Goal: Check status: Check status

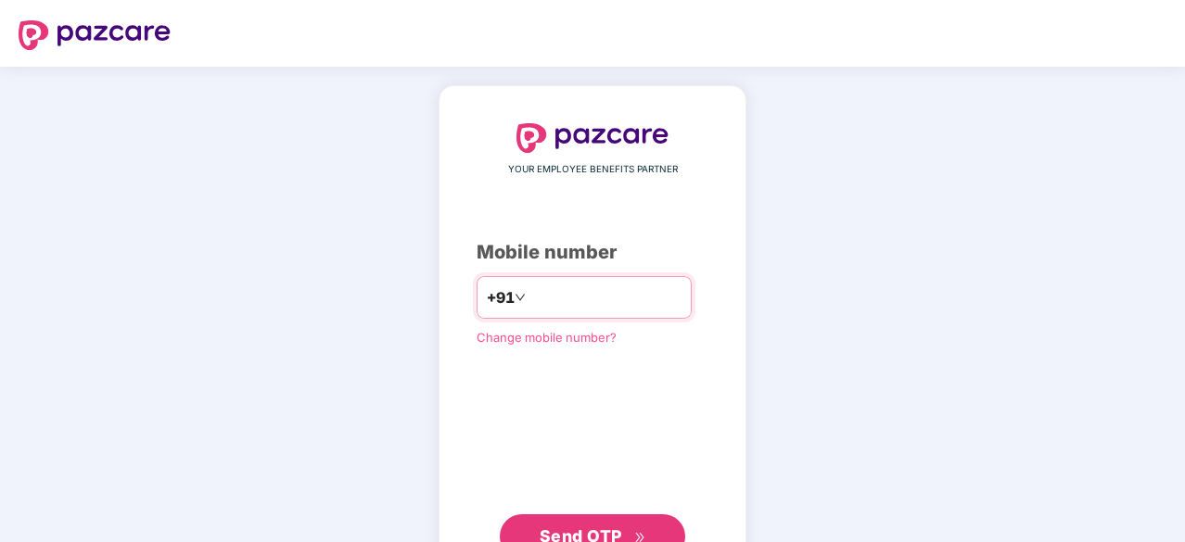
click at [603, 297] on input "number" at bounding box center [605, 298] width 152 height 30
type input "**********"
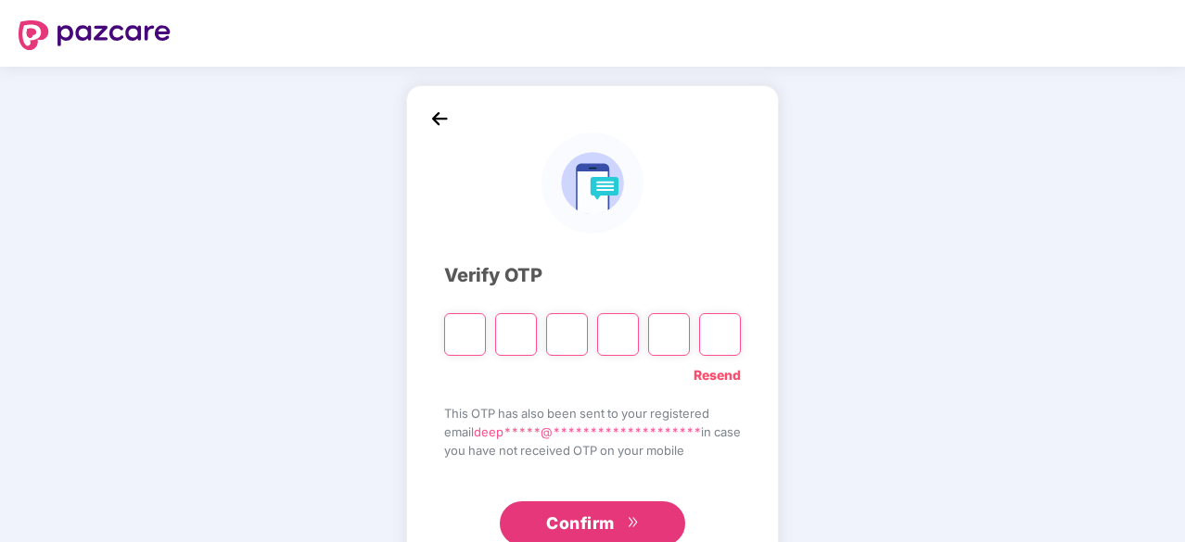
type input "*"
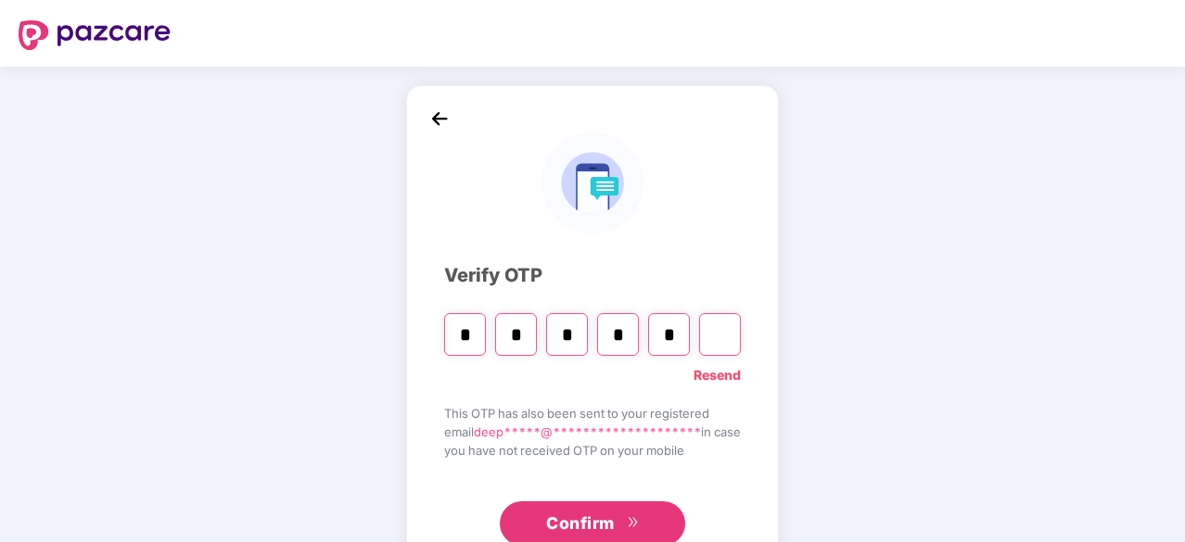
type input "*"
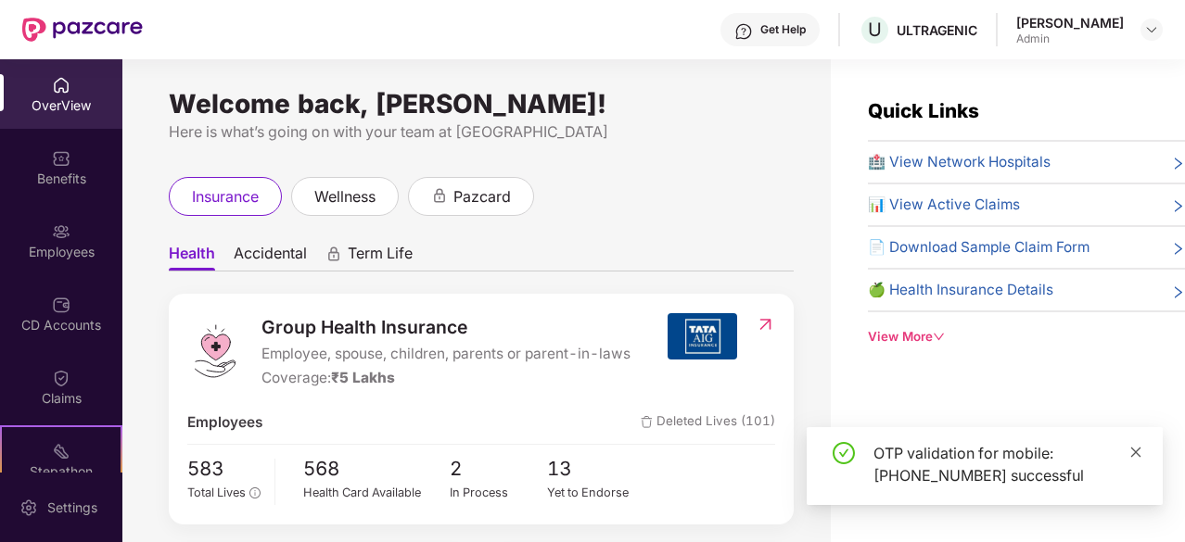
click at [1135, 453] on icon "close" at bounding box center [1136, 452] width 10 height 10
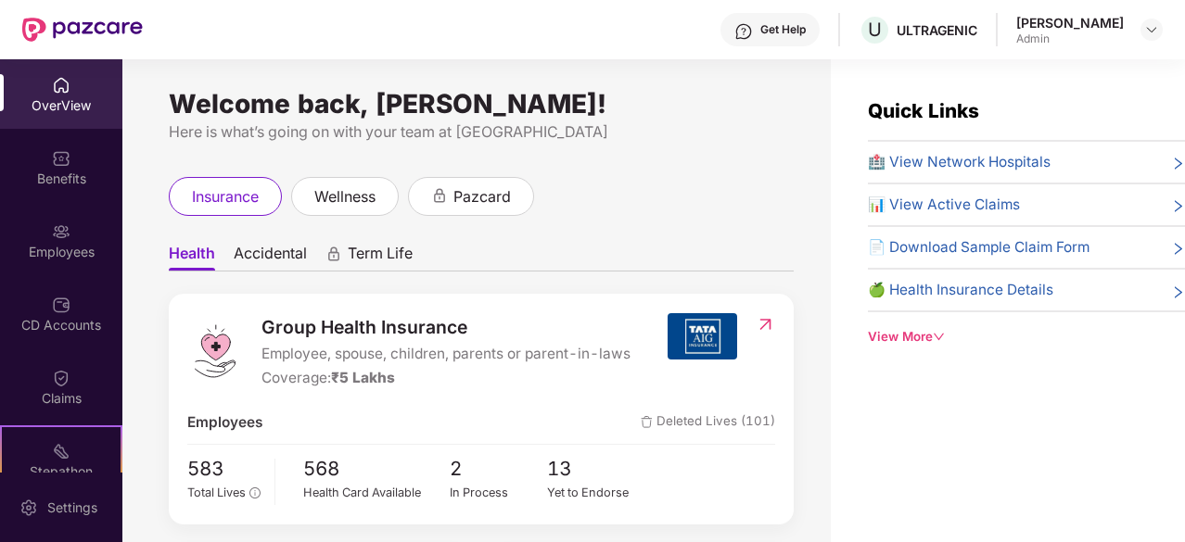
click at [922, 342] on div "View More" at bounding box center [1026, 336] width 317 height 19
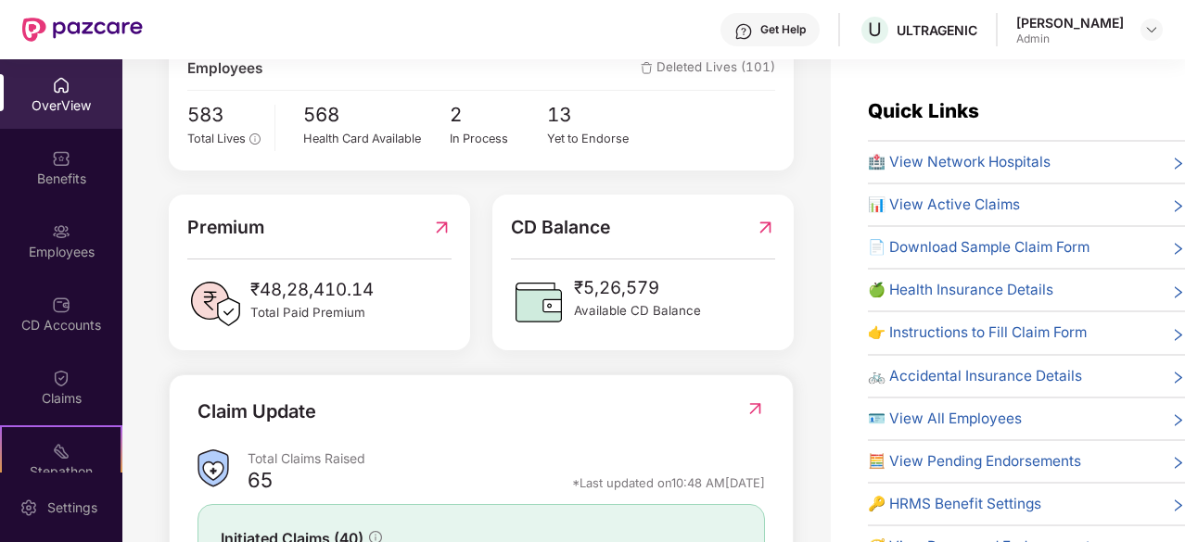
scroll to position [464, 0]
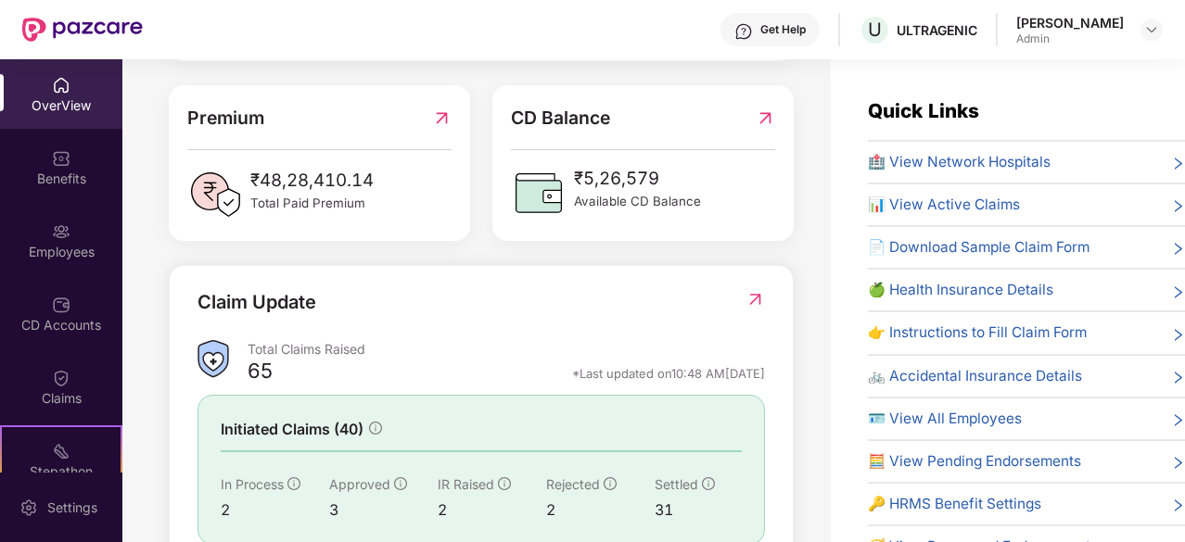
click at [1127, 199] on div "📊 View Active Claims" at bounding box center [1026, 205] width 317 height 22
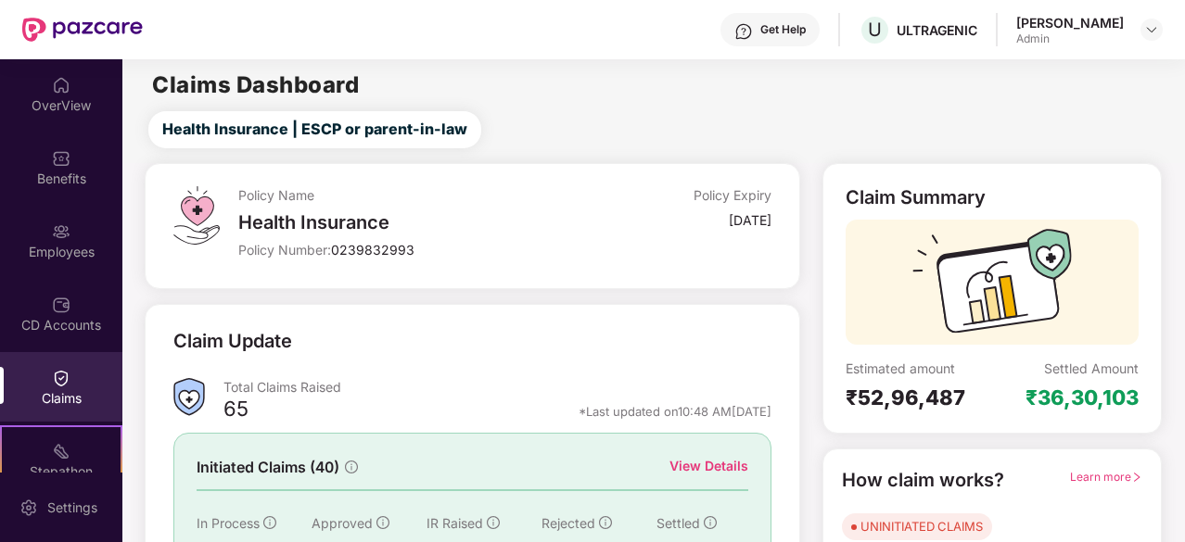
scroll to position [182, 0]
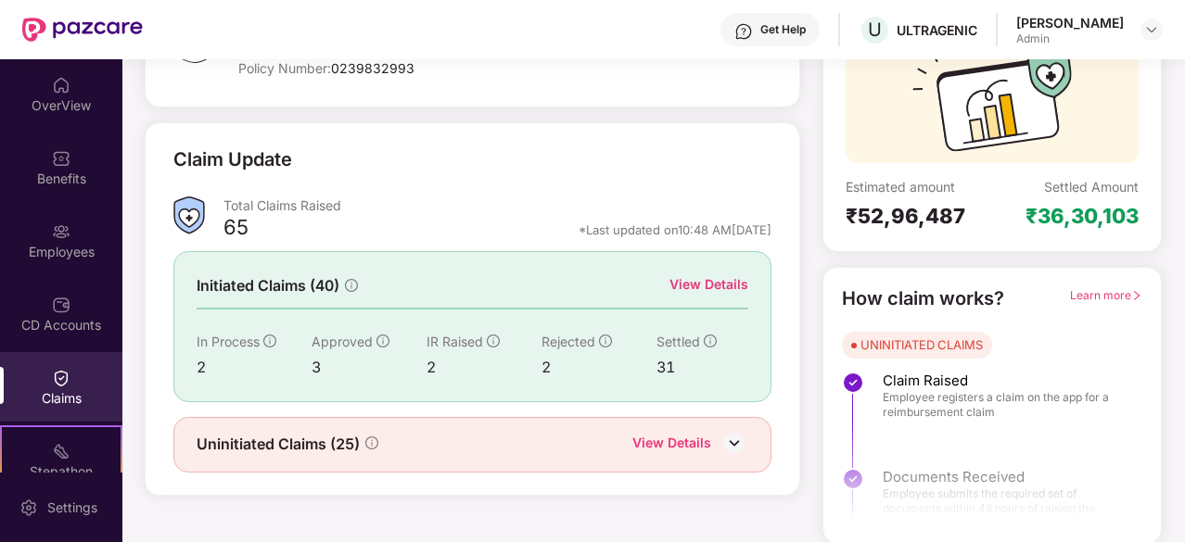
click at [736, 439] on img at bounding box center [734, 443] width 28 height 28
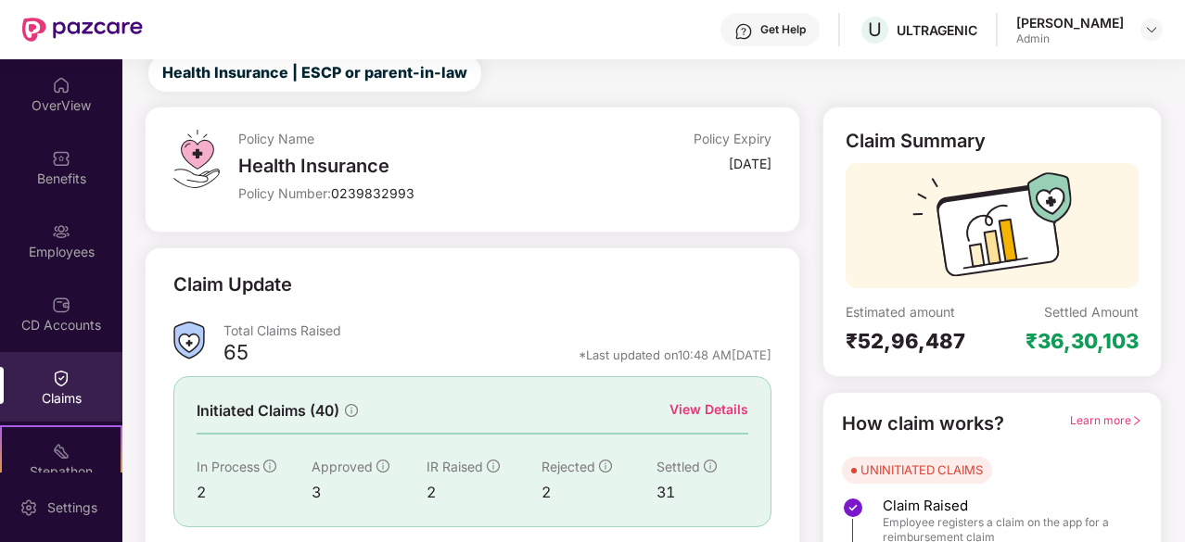
scroll to position [0, 0]
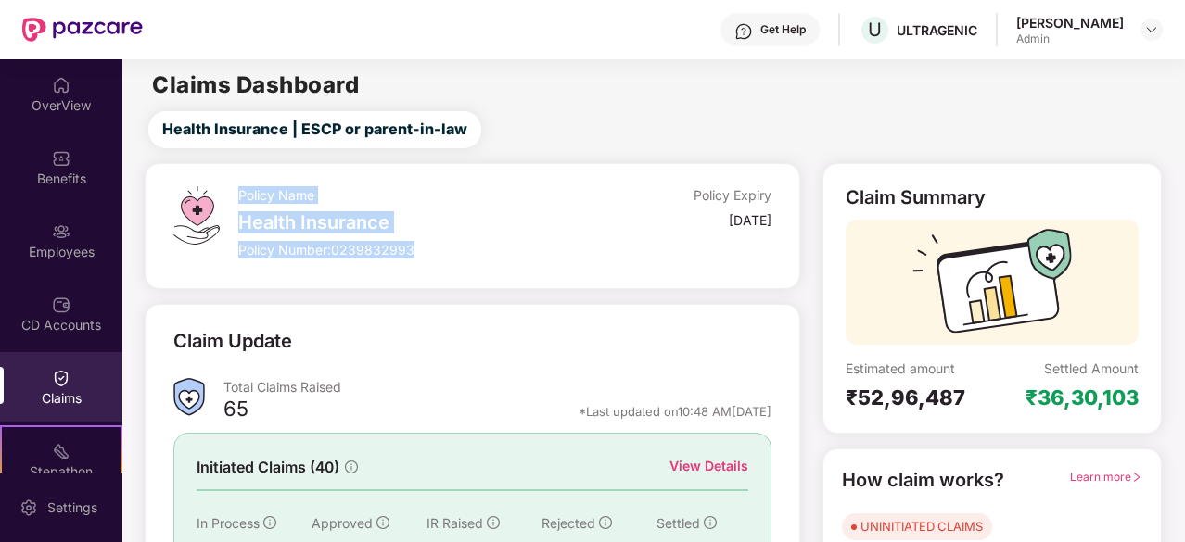
drag, startPoint x: 241, startPoint y: 195, endPoint x: 486, endPoint y: 245, distance: 249.8
click at [486, 245] on div "Policy Name Health Insurance Policy Number: 0239832993" at bounding box center [416, 226] width 356 height 80
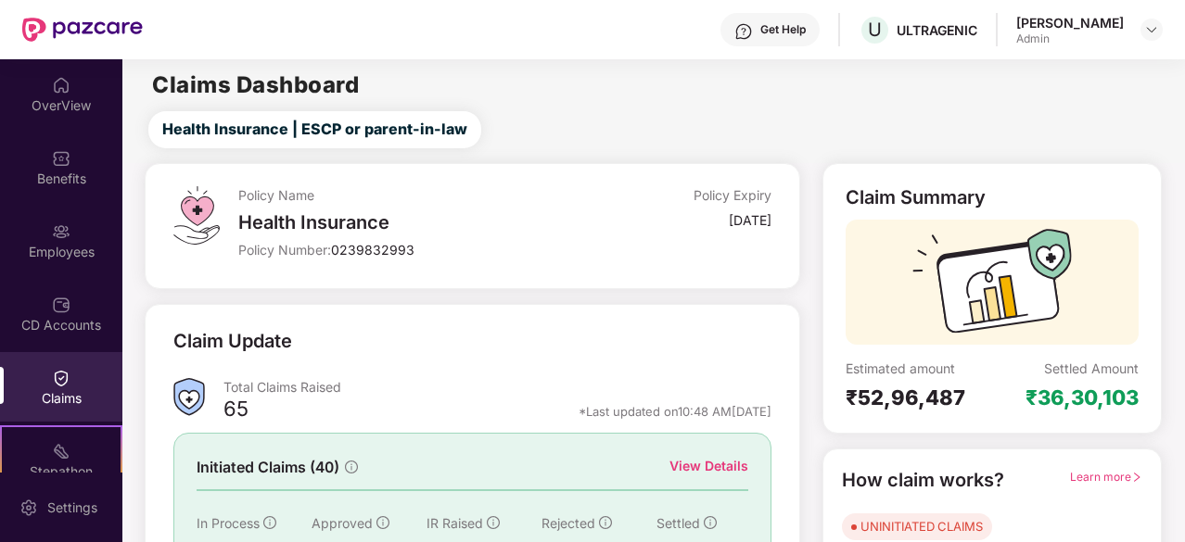
drag, startPoint x: 578, startPoint y: 131, endPoint x: 578, endPoint y: 140, distance: 9.3
click at [578, 136] on div "Health Insurance | ESCP or parent-in-law" at bounding box center [657, 129] width 1054 height 37
drag, startPoint x: 156, startPoint y: 88, endPoint x: 402, endPoint y: 90, distance: 246.6
click at [402, 90] on div "Claims Dashboard" at bounding box center [653, 85] width 1062 height 22
click at [508, 90] on div "Claims Dashboard" at bounding box center [653, 85] width 1062 height 22
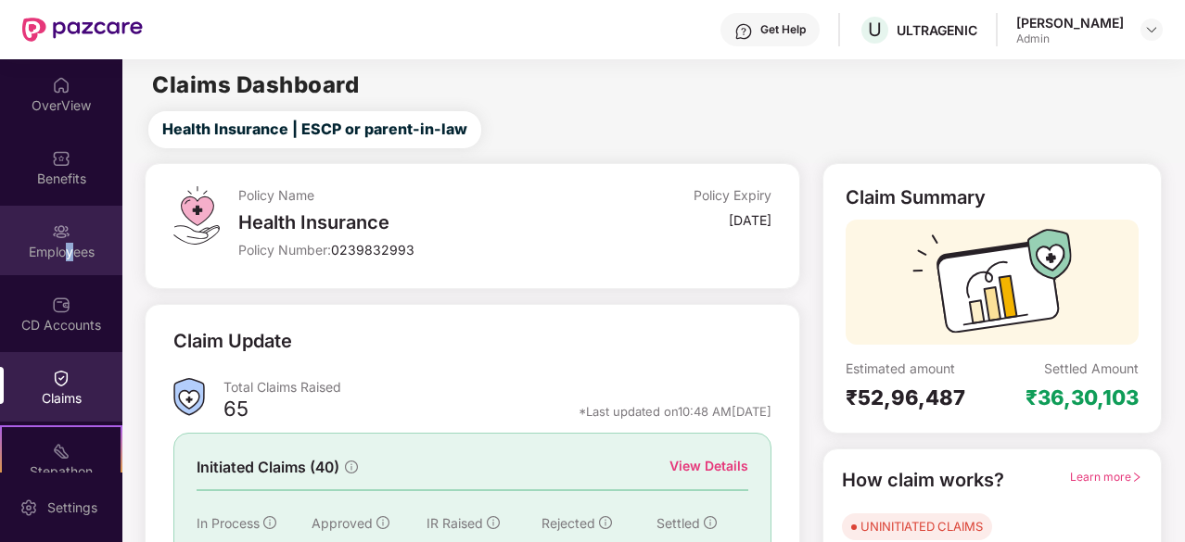
click at [66, 253] on div "Employees" at bounding box center [61, 252] width 122 height 19
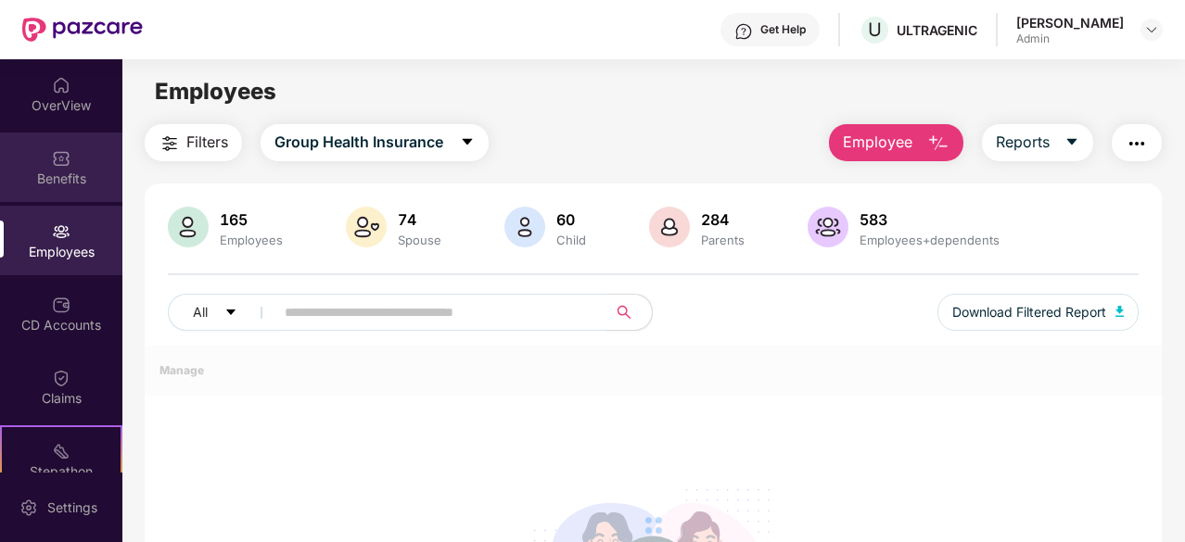
click at [93, 183] on div "Benefits" at bounding box center [61, 179] width 122 height 19
